Goal: Information Seeking & Learning: Compare options

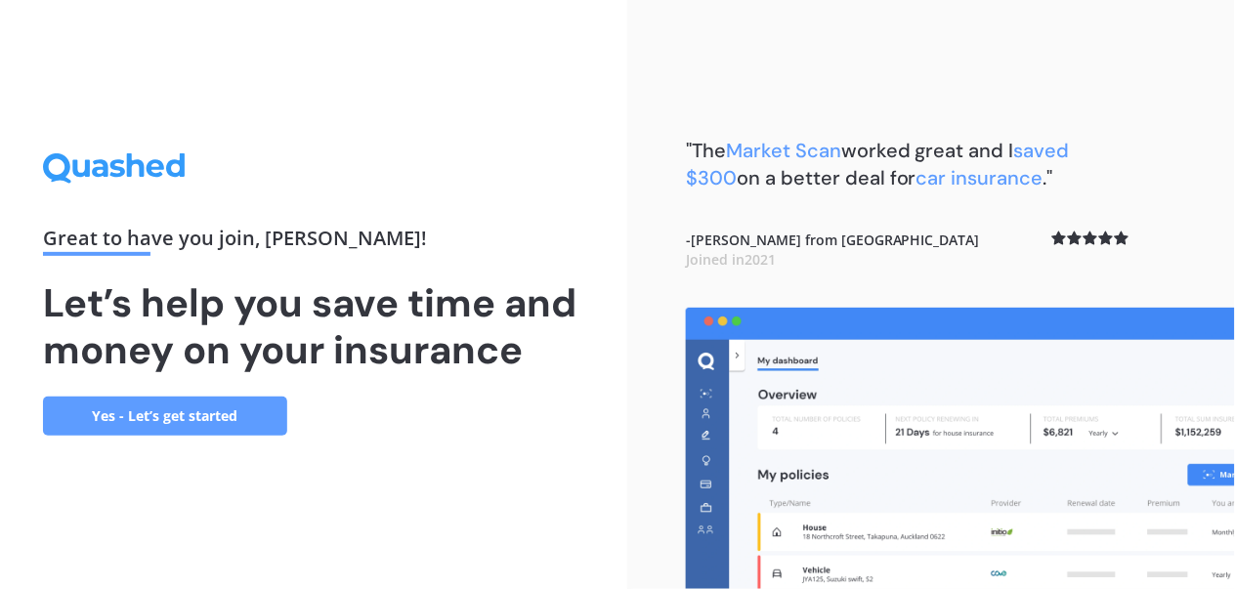
click at [137, 436] on link "Yes - Let’s get started" at bounding box center [165, 416] width 244 height 39
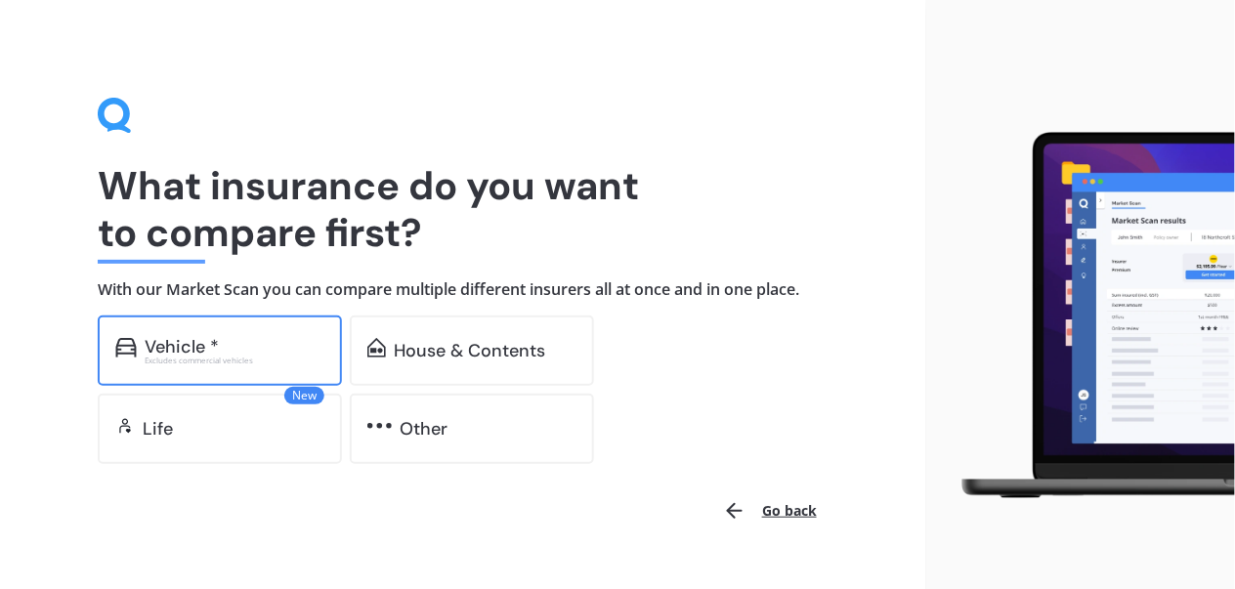
click at [175, 343] on div "Vehicle *" at bounding box center [182, 347] width 74 height 20
